Goal: Information Seeking & Learning: Find specific fact

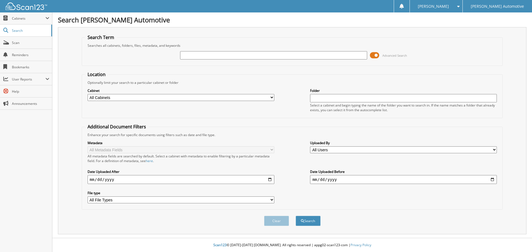
click at [277, 58] on input "text" at bounding box center [273, 55] width 187 height 8
type input "478422"
click at [296, 216] on button "Search" at bounding box center [308, 221] width 25 height 10
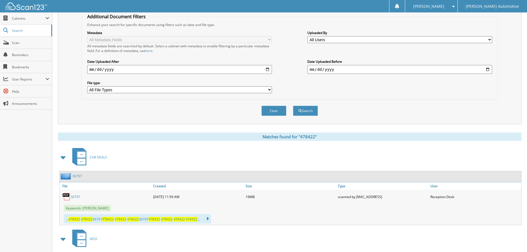
scroll to position [111, 0]
drag, startPoint x: 392, startPoint y: 90, endPoint x: 185, endPoint y: 92, distance: 207.0
click at [392, 89] on div "Metadata All Metadata Fields All metadata fields are searched by default. Selec…" at bounding box center [290, 62] width 411 height 70
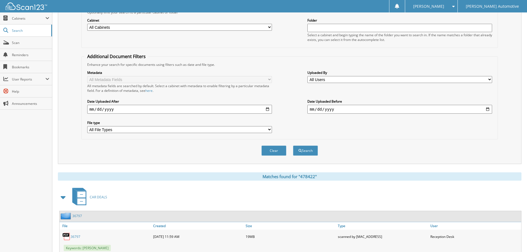
scroll to position [28, 0]
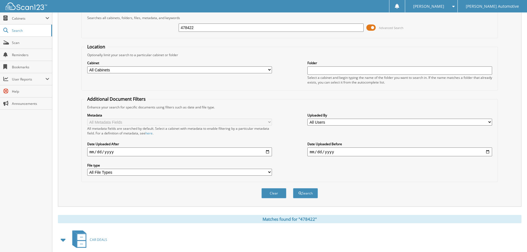
click at [240, 28] on input "478422" at bounding box center [271, 28] width 185 height 8
paste input "165"
type input "478165"
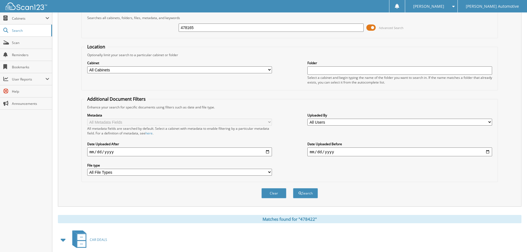
click at [293, 188] on button "Search" at bounding box center [305, 193] width 25 height 10
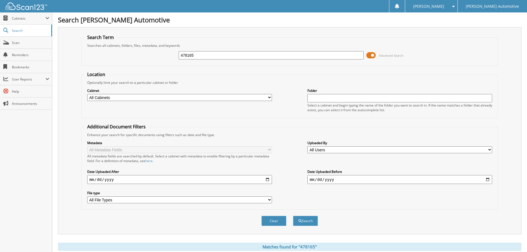
click at [208, 55] on input "478165" at bounding box center [271, 55] width 185 height 8
paste input "7762"
type input "477762"
click at [293, 216] on button "Search" at bounding box center [305, 221] width 25 height 10
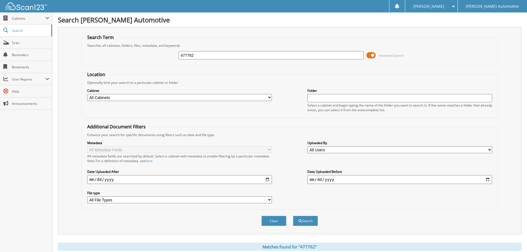
drag, startPoint x: 211, startPoint y: 56, endPoint x: 93, endPoint y: 56, distance: 118.1
click at [93, 56] on div "477762 Advanced Search" at bounding box center [290, 55] width 411 height 15
paste input "970"
type input "477970"
click at [293, 216] on button "Search" at bounding box center [305, 221] width 25 height 10
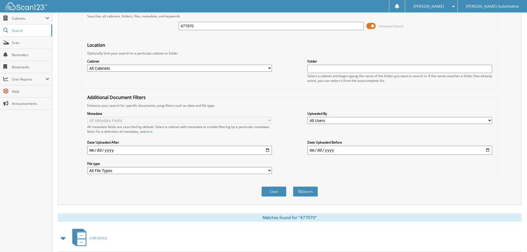
scroll to position [28, 0]
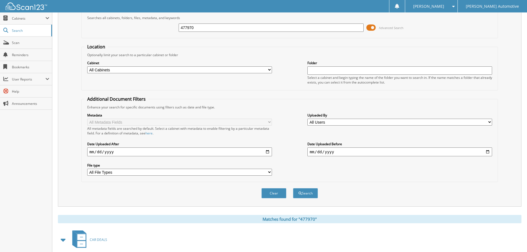
click at [221, 29] on input "477970" at bounding box center [271, 28] width 185 height 8
paste input "8442"
type input "478442"
click at [293, 188] on button "Search" at bounding box center [305, 193] width 25 height 10
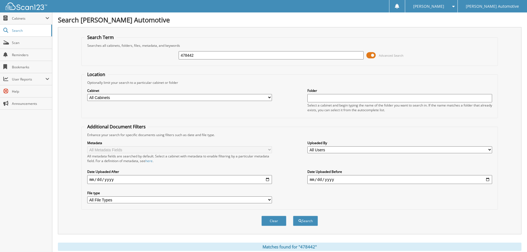
click at [224, 57] on input "478442" at bounding box center [271, 55] width 185 height 8
paste input "58787"
type input "458787"
click at [293, 216] on button "Search" at bounding box center [305, 221] width 25 height 10
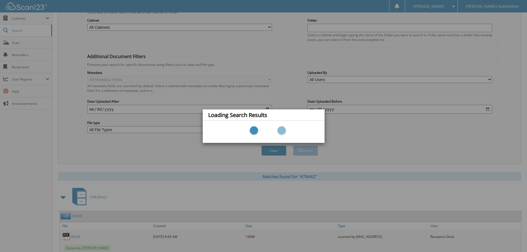
scroll to position [83, 0]
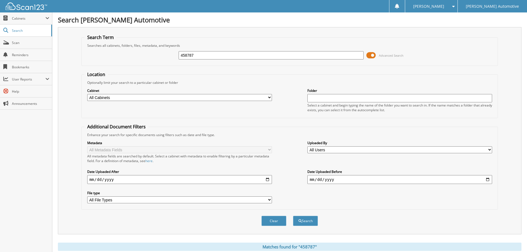
click at [225, 57] on input "458787" at bounding box center [271, 55] width 185 height 8
paste input "78099"
type input "478099"
click at [293, 216] on button "Search" at bounding box center [305, 221] width 25 height 10
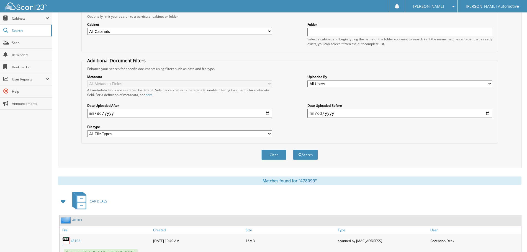
scroll to position [17, 0]
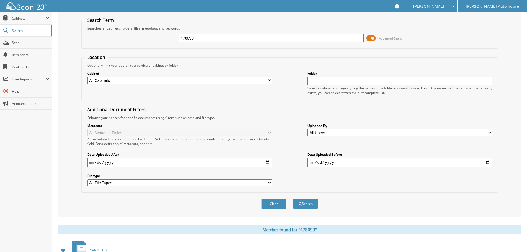
click at [216, 33] on div "478099 Advanced Search" at bounding box center [290, 38] width 411 height 15
click at [216, 37] on input "478099" at bounding box center [271, 38] width 185 height 8
click at [293, 199] on button "Search" at bounding box center [305, 204] width 25 height 10
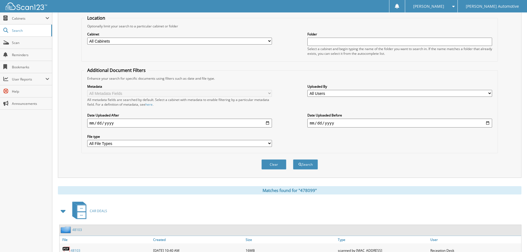
scroll to position [17, 0]
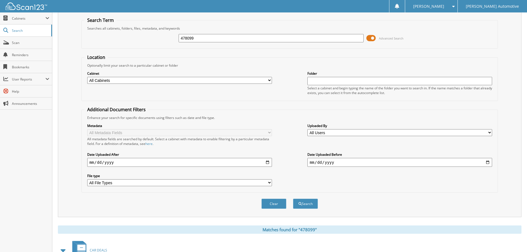
click at [207, 38] on input "478099" at bounding box center [271, 38] width 185 height 8
paste input "7958"
type input "477958"
click at [293, 199] on button "Search" at bounding box center [305, 204] width 25 height 10
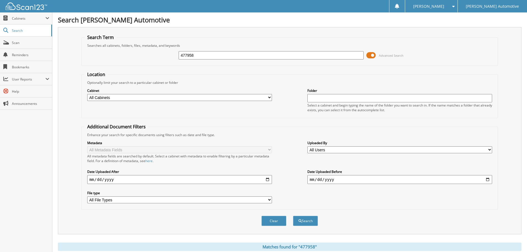
click at [219, 55] on input "477958" at bounding box center [271, 55] width 185 height 8
paste input "34607"
type input "34607"
click at [293, 216] on button "Search" at bounding box center [305, 221] width 25 height 10
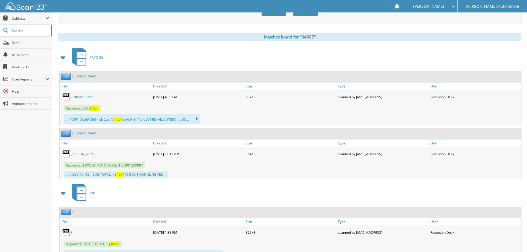
scroll to position [222, 0]
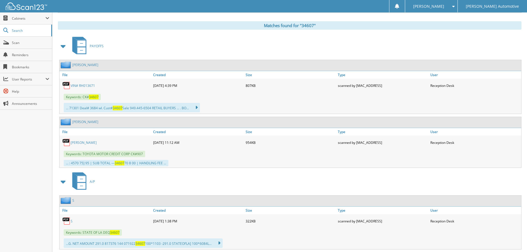
click at [64, 50] on span at bounding box center [64, 46] width 8 height 10
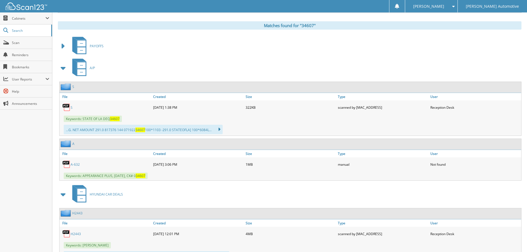
click at [64, 73] on span at bounding box center [64, 68] width 8 height 10
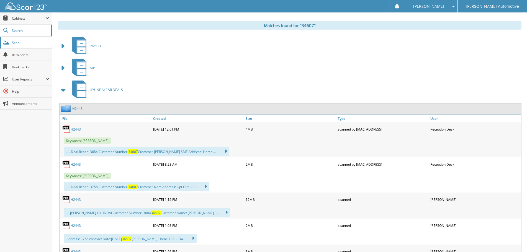
click at [17, 44] on span "Scan" at bounding box center [30, 42] width 37 height 5
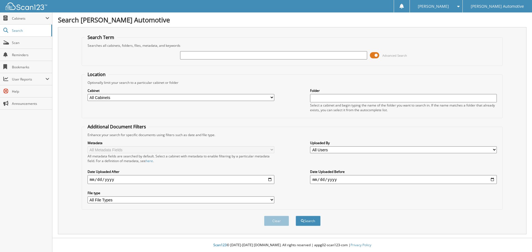
click at [214, 57] on input "text" at bounding box center [273, 55] width 187 height 8
type input "478339"
click at [308, 219] on button "Search" at bounding box center [308, 221] width 25 height 10
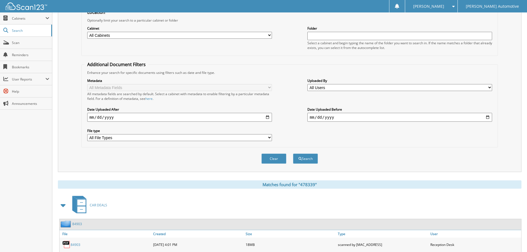
scroll to position [100, 0]
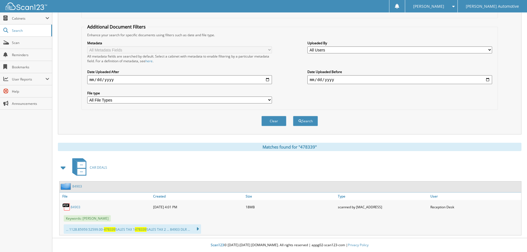
click at [73, 209] on link "84903" at bounding box center [76, 207] width 10 height 5
